Goal: Information Seeking & Learning: Learn about a topic

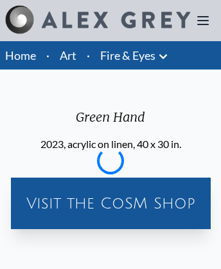
click at [98, 21] on img at bounding box center [116, 20] width 149 height 17
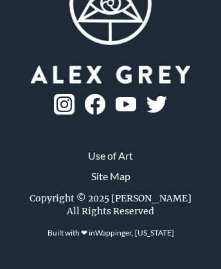
click at [105, 105] on img at bounding box center [95, 104] width 21 height 21
click at [31, 66] on picture at bounding box center [110, 75] width 159 height 18
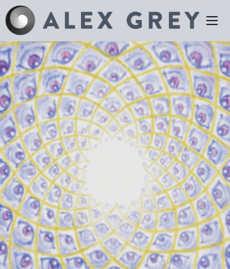
scroll to position [1080, 0]
